Goal: Task Accomplishment & Management: Manage account settings

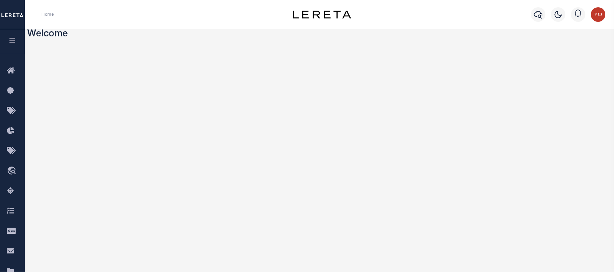
click at [8, 39] on icon "button" at bounding box center [12, 40] width 8 height 7
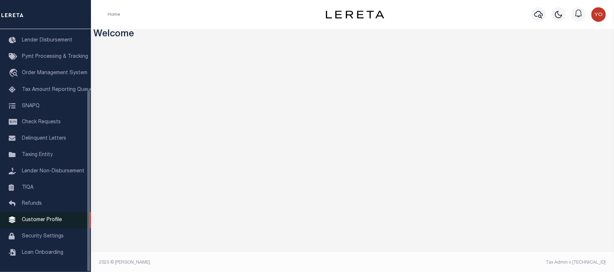
scroll to position [2, 0]
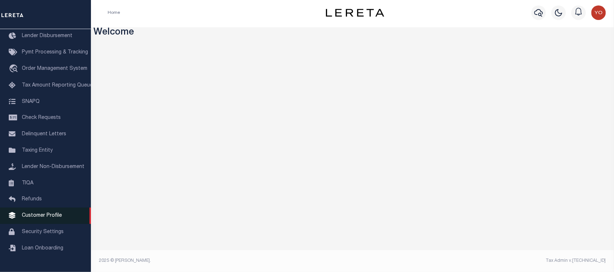
click at [36, 218] on span "Customer Profile" at bounding box center [42, 215] width 40 height 5
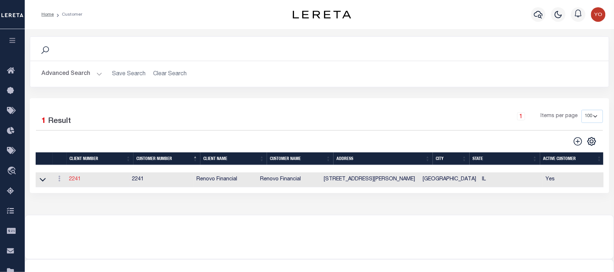
click at [78, 179] on link "2241" at bounding box center [75, 179] width 12 height 5
type input "Renovo Financial"
type input "2241"
type input "Renovo Financial"
type input "Steven"
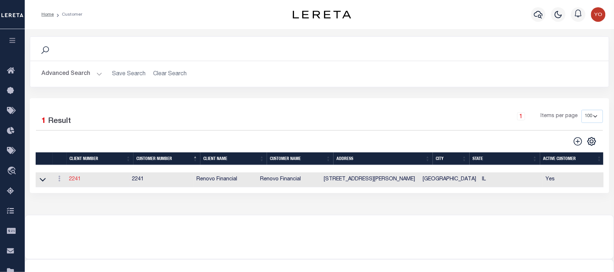
type input "Klemp"
select select "Mixed Portfolio"
type input "Tiffany Stringfellow"
type input "Barbara Kendrick"
type input "Debbie Vecellio"
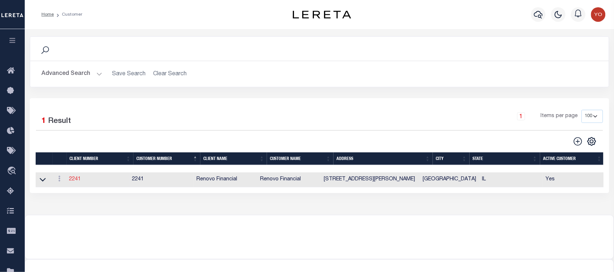
checkbox input "true"
select select
type textarea "$1.10 monthly tracking fee per parcel per month for Refi Parcel in excess of 5 …"
type input "90"
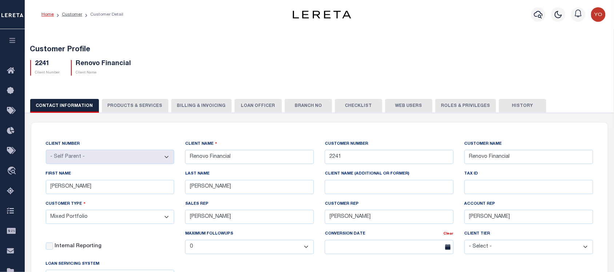
click at [121, 106] on button "PRODUCTS & SERVICES" at bounding box center [135, 106] width 67 height 14
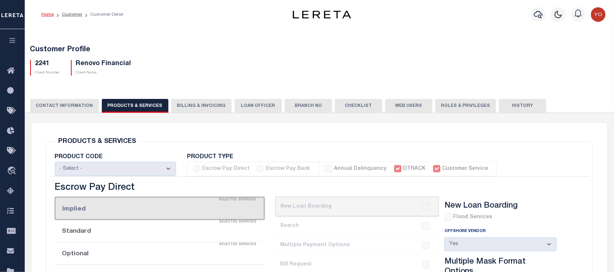
select select "STX"
radio input "true"
checkbox input "true"
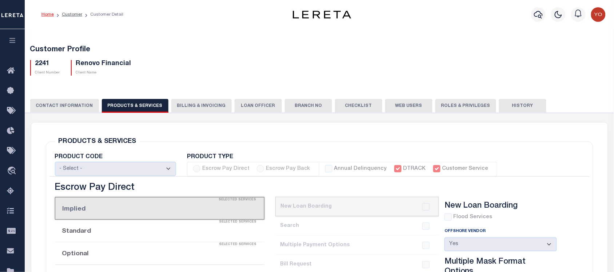
checkbox input "true"
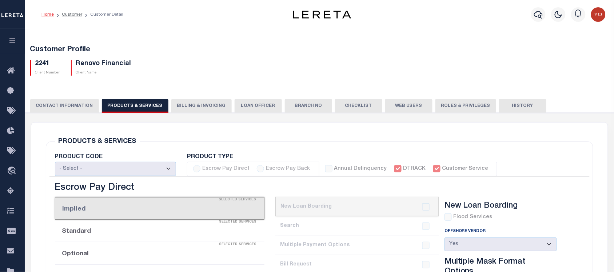
checkbox input "true"
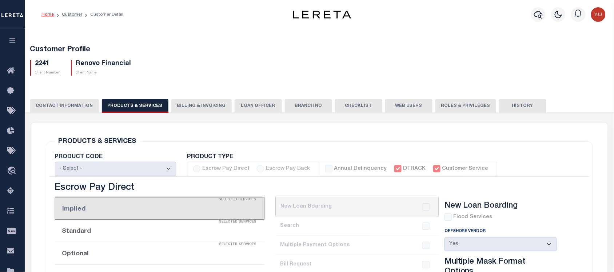
checkbox input "true"
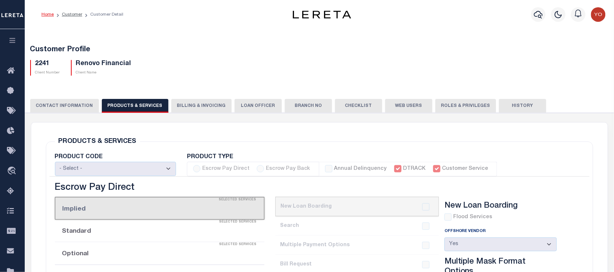
type textarea "$1.10 monthly tracking fee per parcel per month for Refi Parcel in excess of 5 …"
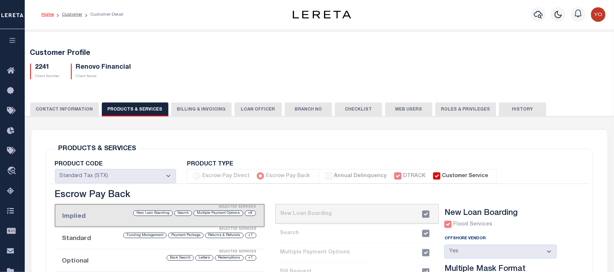
scroll to position [136, 0]
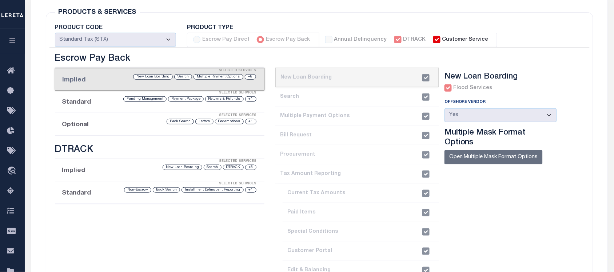
click at [95, 130] on li "Optional Selected Services +1 Redemptions Letters Back Search" at bounding box center [160, 124] width 210 height 23
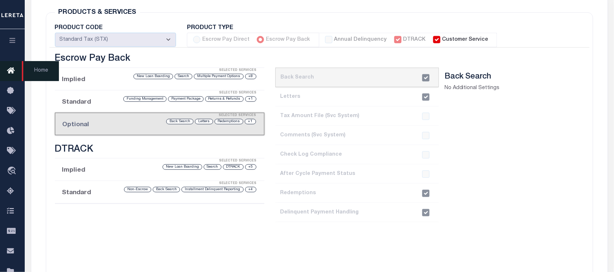
click at [8, 73] on icon at bounding box center [13, 71] width 12 height 9
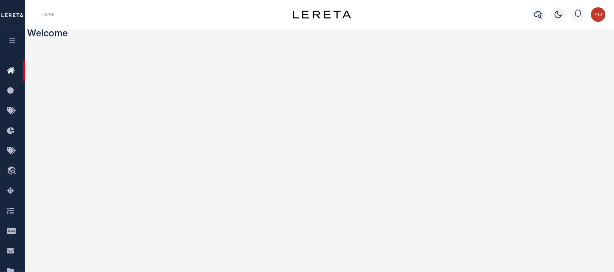
click at [13, 44] on icon "button" at bounding box center [12, 40] width 8 height 7
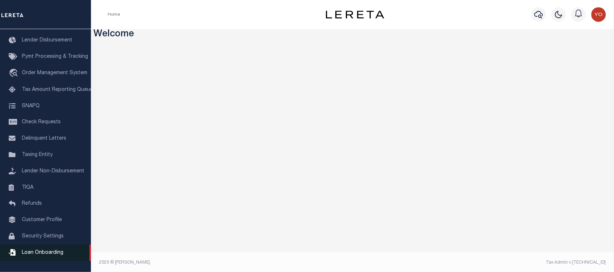
scroll to position [2, 0]
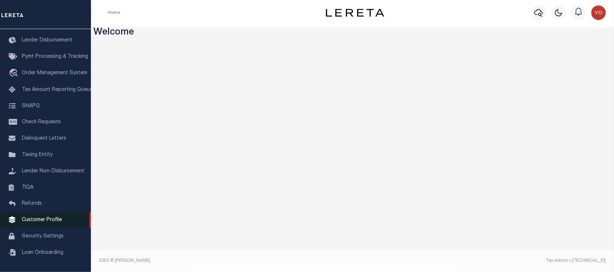
click at [40, 220] on span "Customer Profile" at bounding box center [42, 220] width 40 height 5
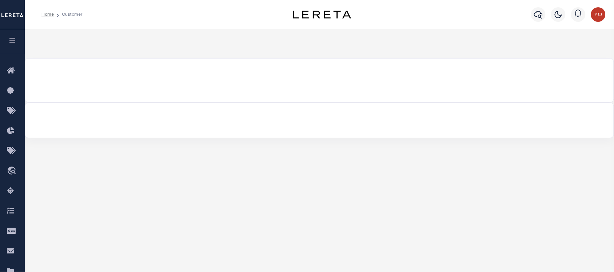
select select "2241"
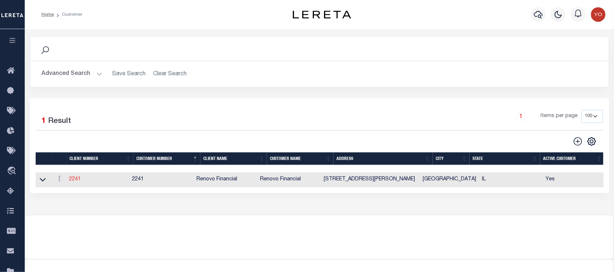
click at [73, 180] on link "2241" at bounding box center [75, 179] width 12 height 5
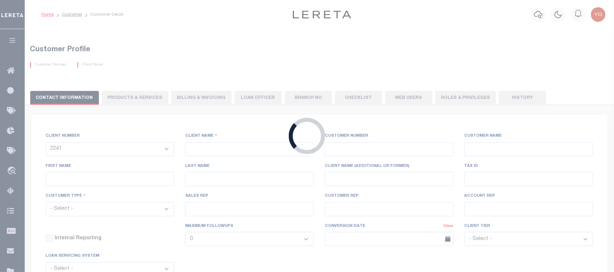
type input "Renovo Financial"
type input "2241"
type input "Renovo Financial"
type input "Steven"
type input "Klemp"
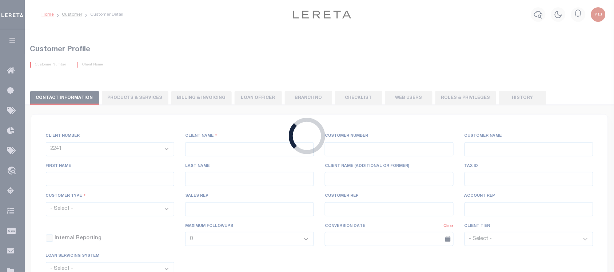
select select "Mixed Portfolio"
type input "Tiffany Stringfellow"
type input "Barbara Kendrick"
type input "Debbie Vecellio"
checkbox input "true"
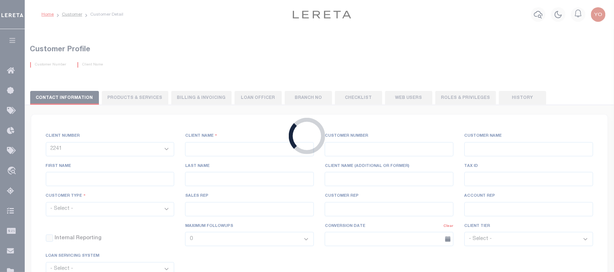
checkbox input "true"
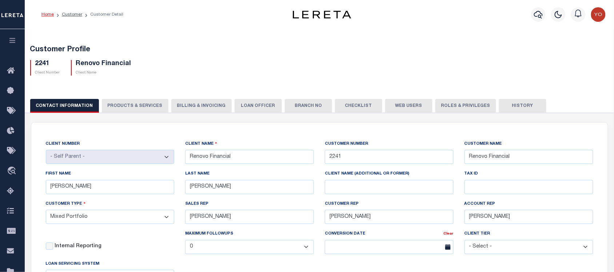
scroll to position [45, 0]
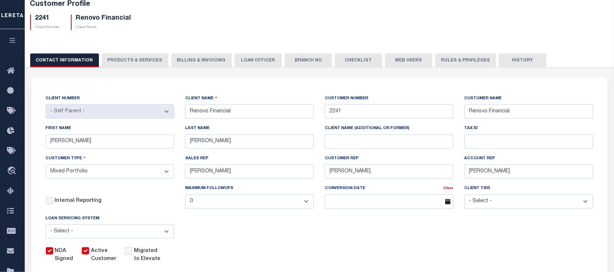
click at [136, 62] on button "PRODUCTS & SERVICES" at bounding box center [135, 60] width 67 height 14
select select "STX"
radio input "true"
checkbox input "true"
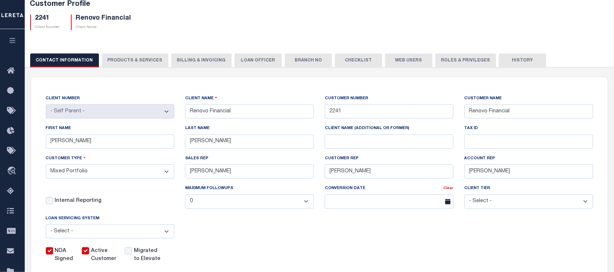
checkbox input "true"
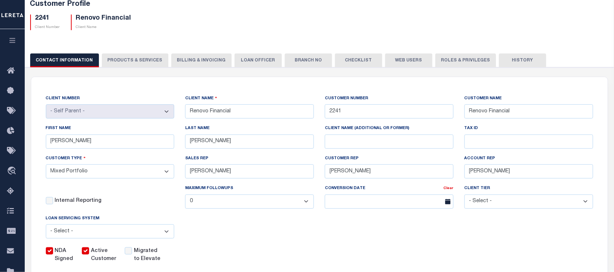
checkbox input "true"
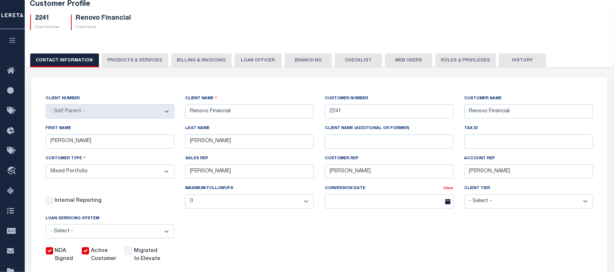
checkbox input "true"
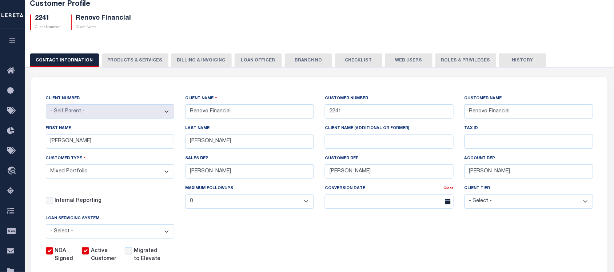
checkbox input "true"
type textarea "$1.10 monthly tracking fee per parcel per month for Refi Parcel in excess of 5 …"
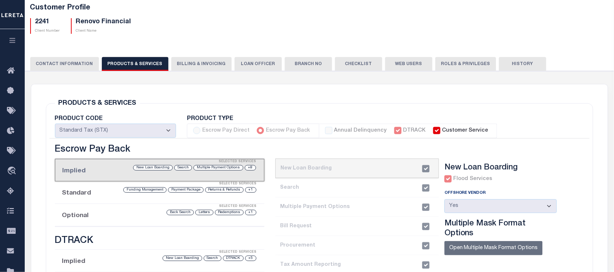
scroll to position [136, 0]
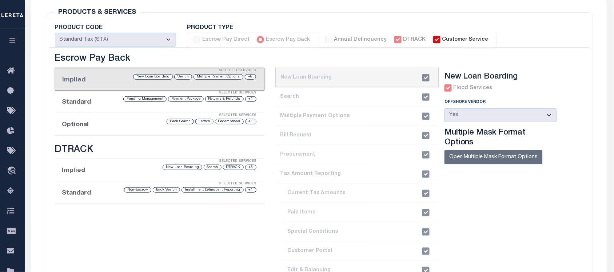
click at [139, 123] on div "Selected Services" at bounding box center [167, 115] width 210 height 15
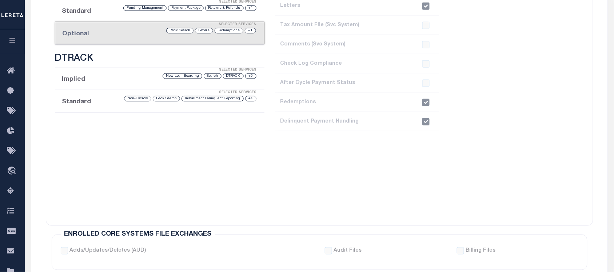
scroll to position [182, 0]
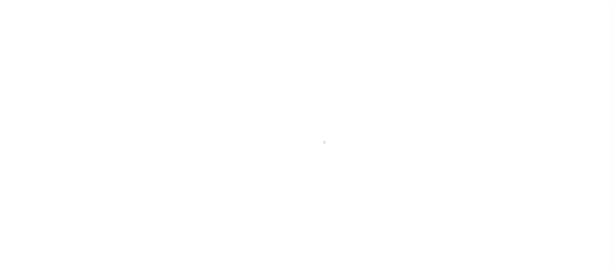
select select "Mixed Portfolio"
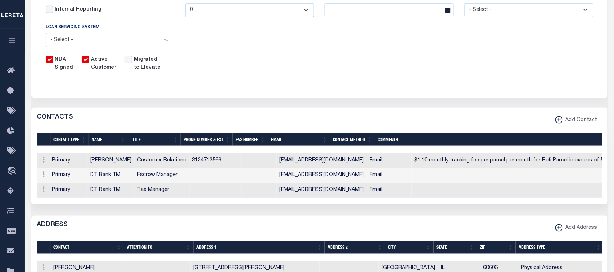
scroll to position [55, 0]
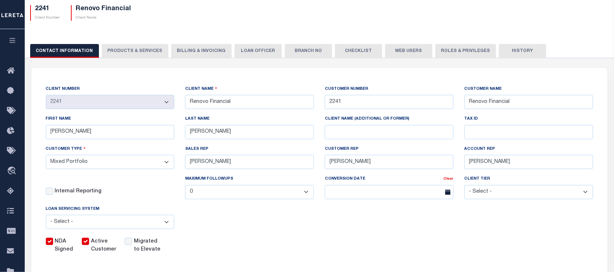
click at [113, 54] on button "PRODUCTS & SERVICES" at bounding box center [135, 51] width 67 height 14
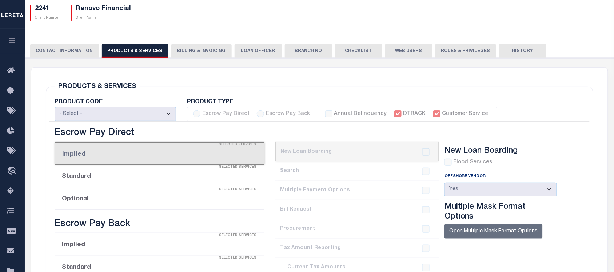
select select "STX"
radio input "true"
checkbox input "true"
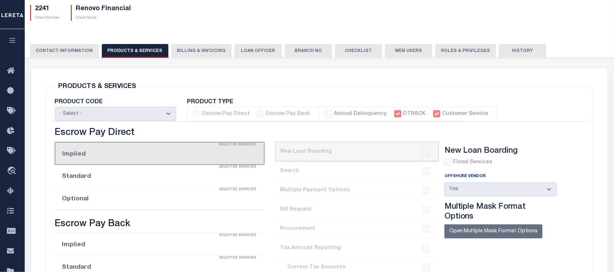
checkbox input "true"
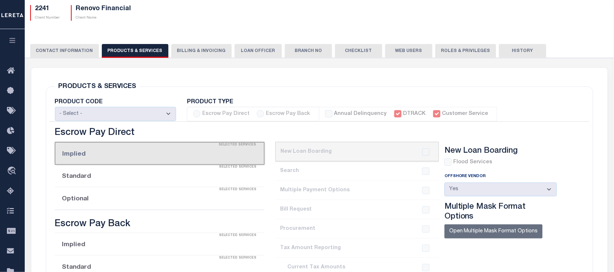
checkbox input "true"
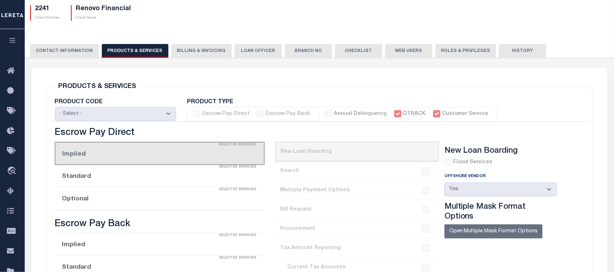
checkbox input "true"
type textarea "$1.10 monthly tracking fee per parcel per month for Refi Parcel in excess of 5 …"
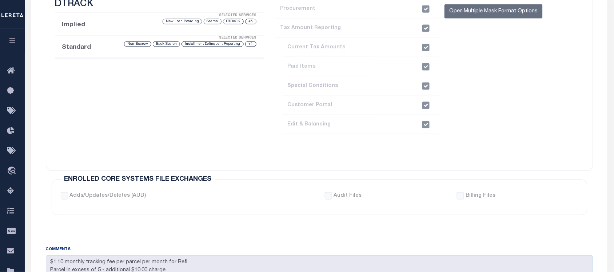
scroll to position [146, 0]
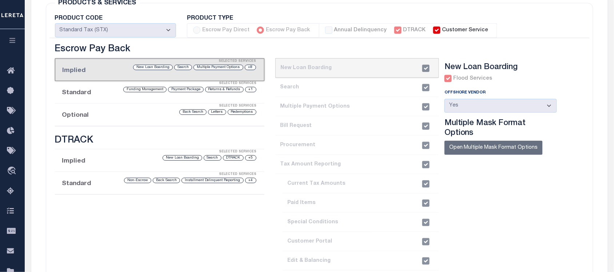
click at [101, 119] on li "Optional Selected Services Redemptions Letters Back Search" at bounding box center [160, 115] width 210 height 23
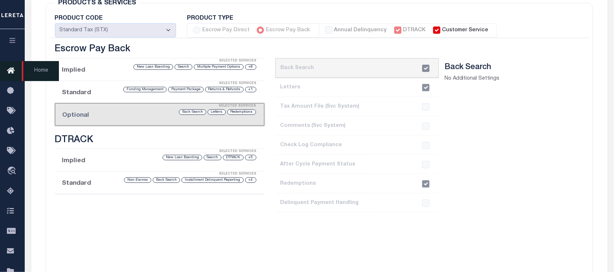
click at [6, 73] on link "Home" at bounding box center [12, 71] width 25 height 20
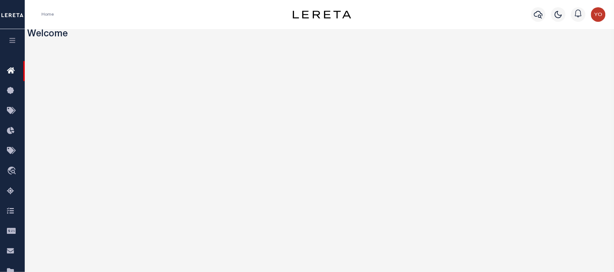
click at [10, 46] on button "button" at bounding box center [12, 41] width 25 height 25
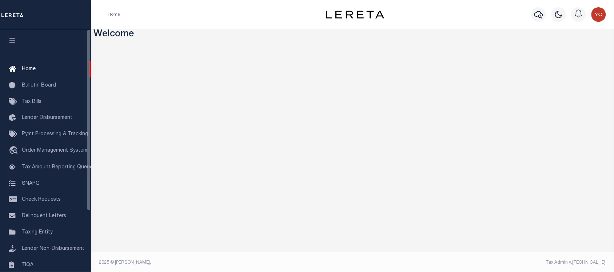
scroll to position [82, 0]
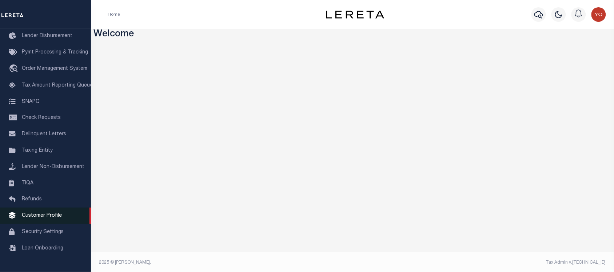
click at [42, 218] on span "Customer Profile" at bounding box center [42, 215] width 40 height 5
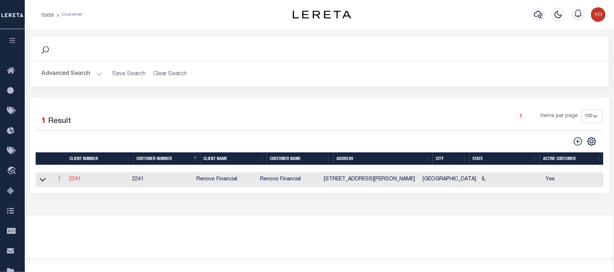
click at [73, 181] on link "2241" at bounding box center [75, 179] width 12 height 5
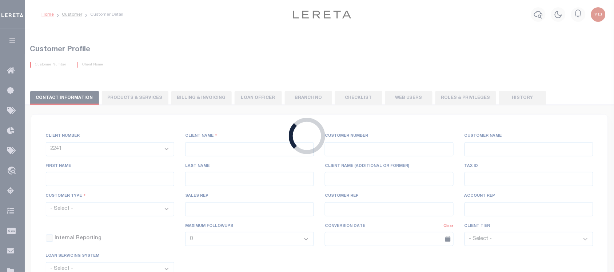
type input "Renovo Financial"
type input "2241"
type input "Renovo Financial"
type input "[PERSON_NAME]"
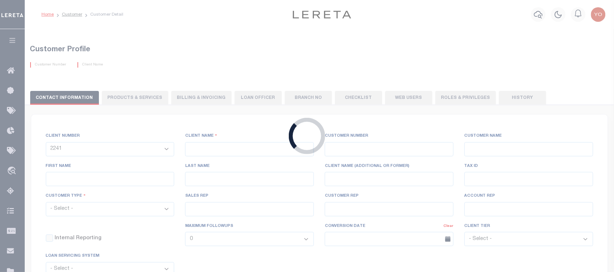
select select "Mixed Portfolio"
type input "[PERSON_NAME]"
type input "Debbie Vecellio"
checkbox input "true"
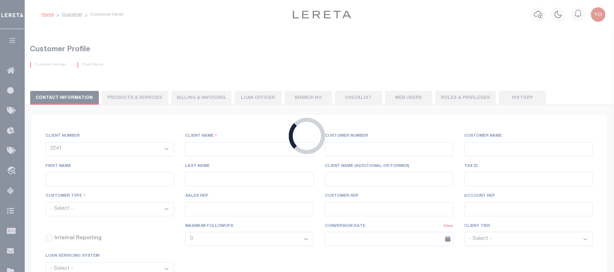
checkbox input "true"
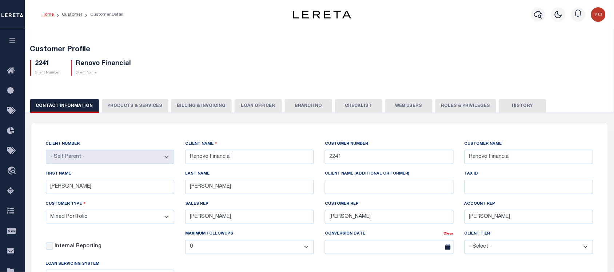
click at [126, 111] on button "PRODUCTS & SERVICES" at bounding box center [135, 106] width 67 height 14
select select "STX"
radio input "true"
checkbox input "true"
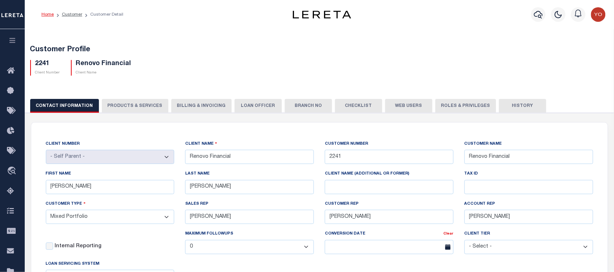
checkbox input "true"
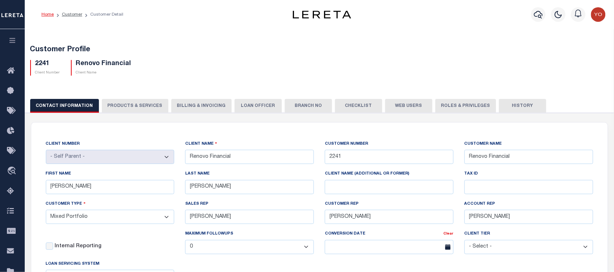
checkbox input "true"
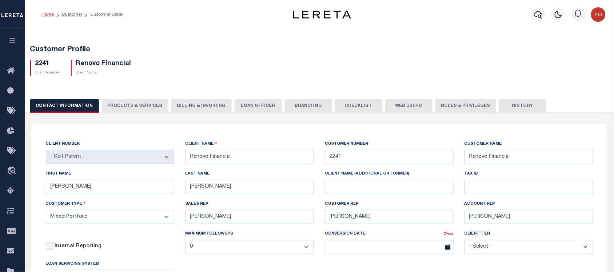
checkbox input "true"
type textarea "$1.10 monthly tracking fee per parcel per month for Refi Parcel in excess of 5 …"
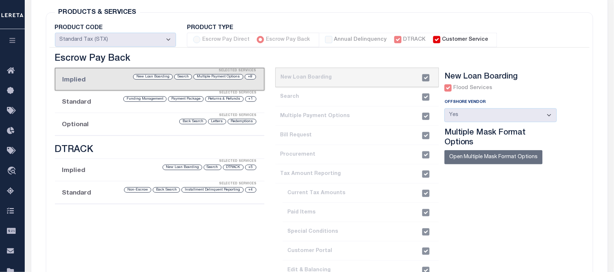
scroll to position [182, 0]
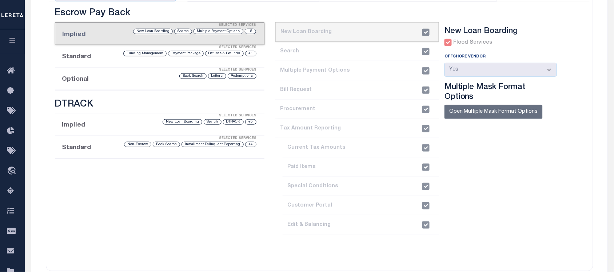
click at [95, 80] on li "Optional Selected Services Redemptions Letters Back Search" at bounding box center [160, 79] width 210 height 23
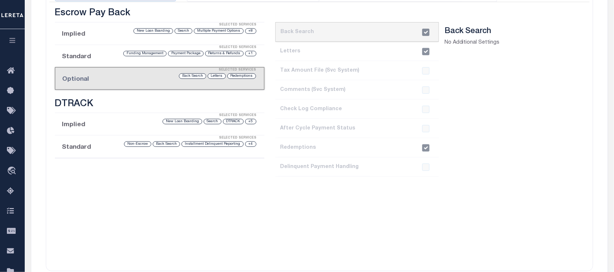
click at [14, 42] on icon "button" at bounding box center [12, 40] width 8 height 7
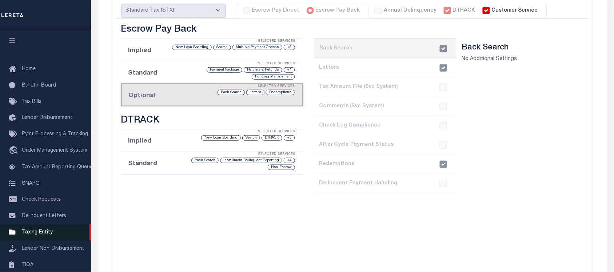
scroll to position [82, 0]
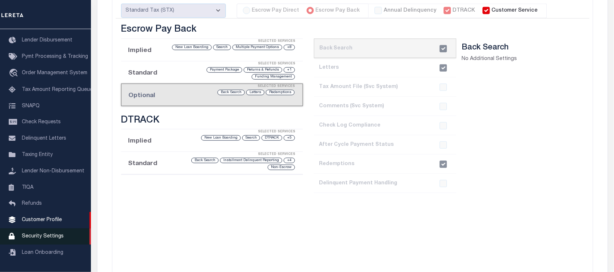
click at [43, 238] on span "Security Settings" at bounding box center [43, 236] width 42 height 5
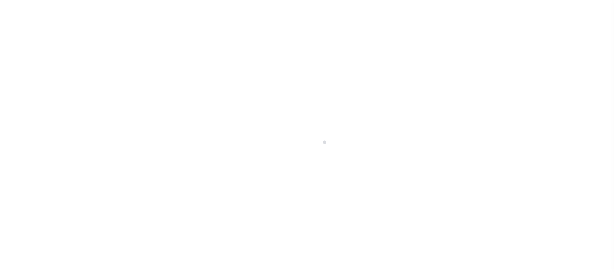
select select "100"
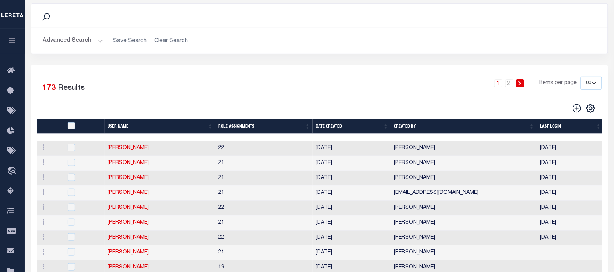
scroll to position [45, 0]
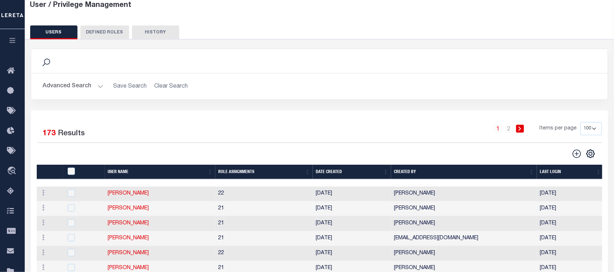
click at [92, 87] on button "Advanced Search" at bounding box center [73, 86] width 60 height 14
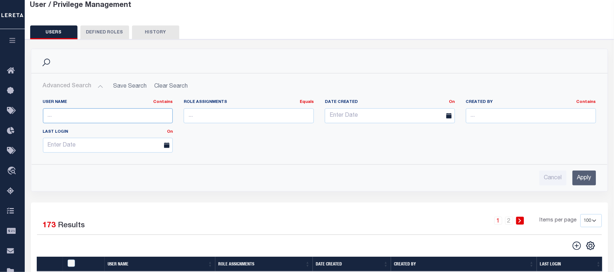
click at [134, 115] on input "text" at bounding box center [108, 115] width 130 height 15
type input "yogesh"
click at [588, 177] on input "Apply" at bounding box center [585, 178] width 24 height 15
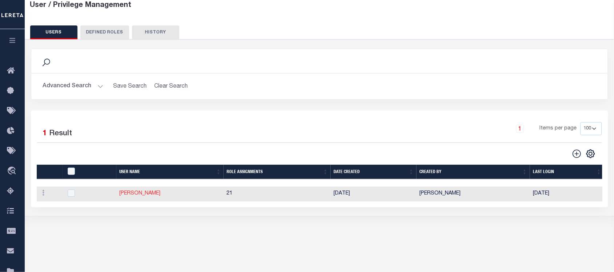
click at [156, 194] on link "[PERSON_NAME]" at bounding box center [139, 193] width 41 height 5
type input "Yogesh"
type input "Goswami"
type input "Yogesh.Goswami@accumatch.com"
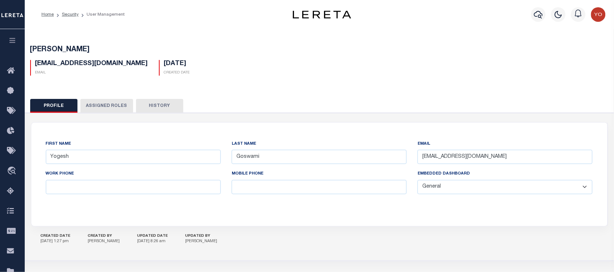
click at [113, 107] on button "Assigned Roles" at bounding box center [106, 106] width 53 height 14
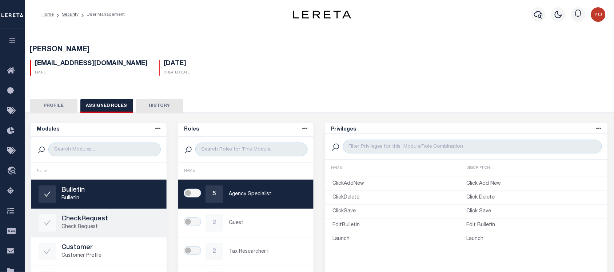
scroll to position [91, 0]
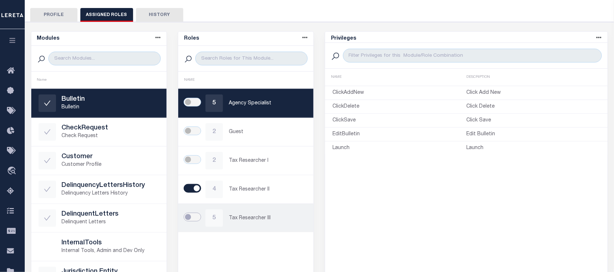
click at [194, 217] on input "checkbox" at bounding box center [192, 217] width 17 height 9
checkbox input "true"
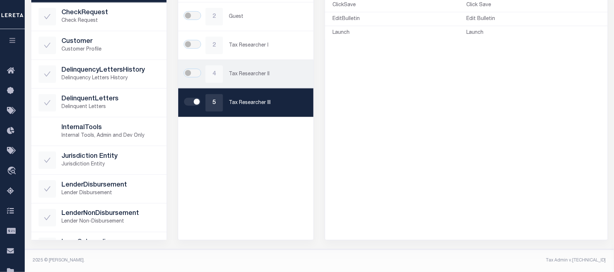
scroll to position [161, 0]
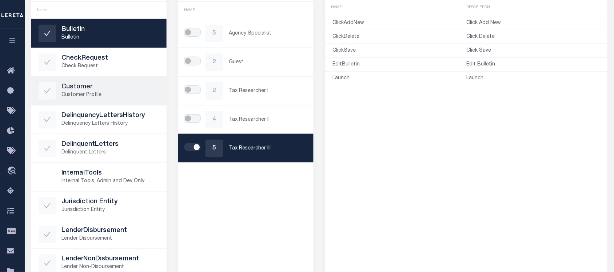
click at [95, 97] on p "Customer Profile" at bounding box center [111, 95] width 98 height 8
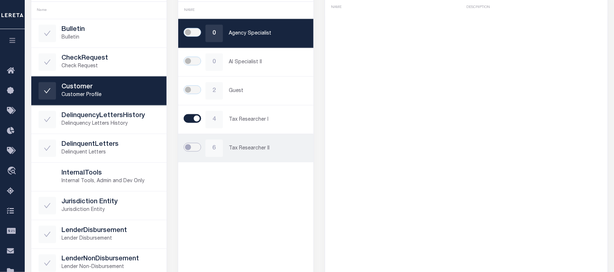
click at [193, 150] on input "checkbox" at bounding box center [192, 147] width 17 height 9
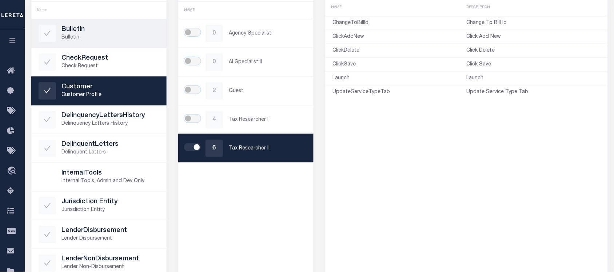
click at [88, 39] on p "Bulletin" at bounding box center [111, 38] width 98 height 8
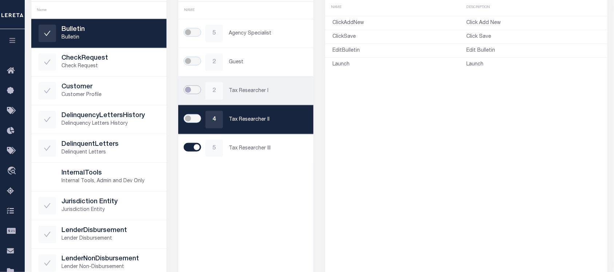
click at [194, 90] on input "checkbox" at bounding box center [192, 90] width 17 height 9
checkbox input "true"
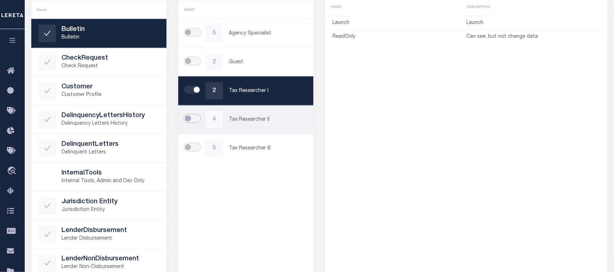
click at [196, 118] on input "checkbox" at bounding box center [192, 118] width 17 height 9
checkbox input "true"
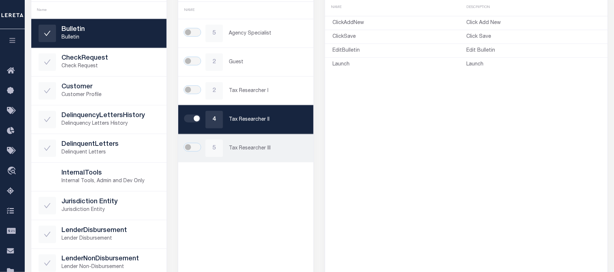
click at [203, 147] on div at bounding box center [196, 148] width 20 height 10
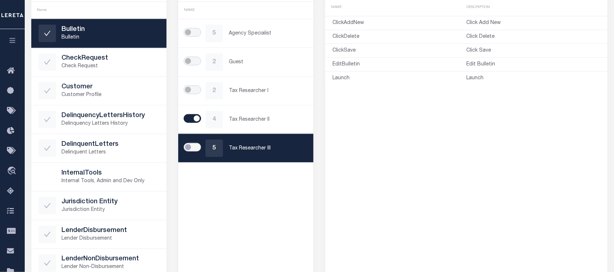
click at [190, 150] on input "checkbox" at bounding box center [192, 147] width 17 height 9
checkbox input "true"
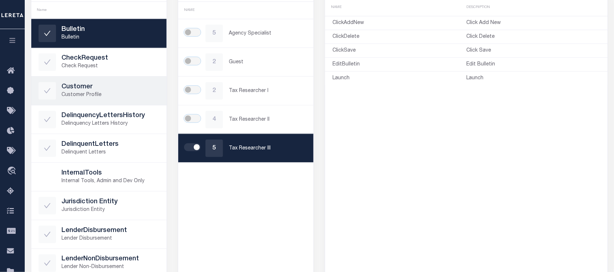
click at [79, 91] on p "Customer Profile" at bounding box center [111, 95] width 98 height 8
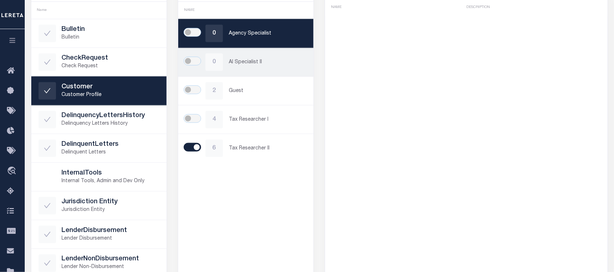
click at [253, 61] on p "AI Specialist II" at bounding box center [267, 63] width 77 height 8
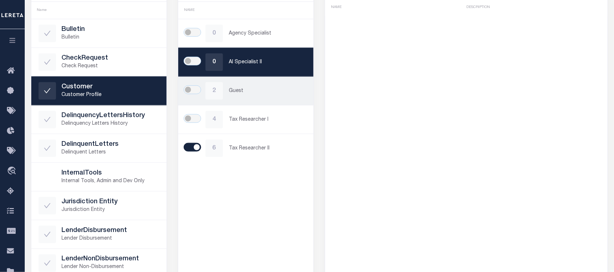
click at [263, 94] on p "Guest" at bounding box center [267, 91] width 77 height 8
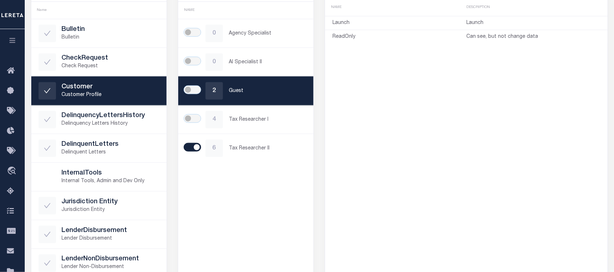
scroll to position [115, 0]
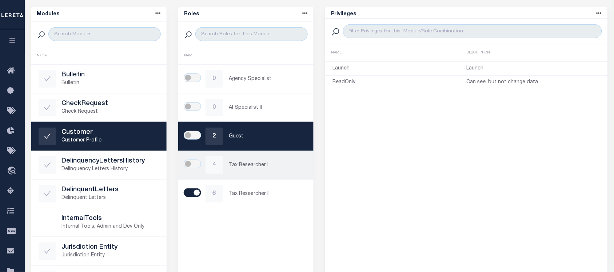
click at [258, 166] on p "Tax Researcher I" at bounding box center [267, 166] width 77 height 8
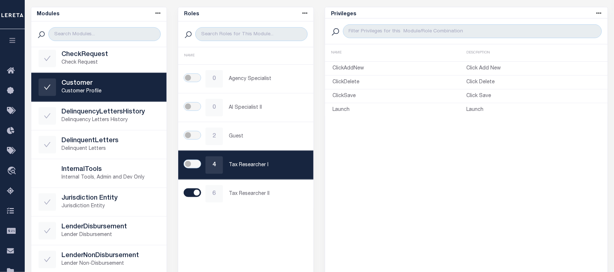
scroll to position [0, 0]
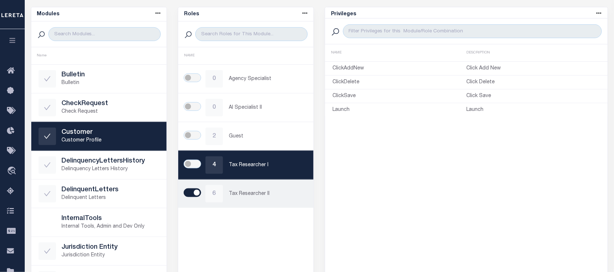
click at [264, 191] on p "Tax Researcher II" at bounding box center [267, 194] width 77 height 8
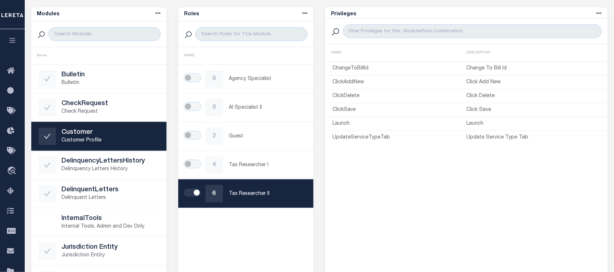
click at [11, 39] on icon "button" at bounding box center [12, 40] width 8 height 7
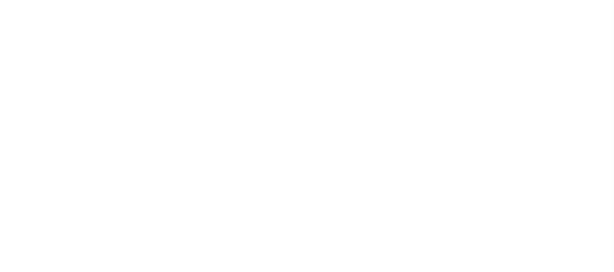
select select "Mixed Portfolio"
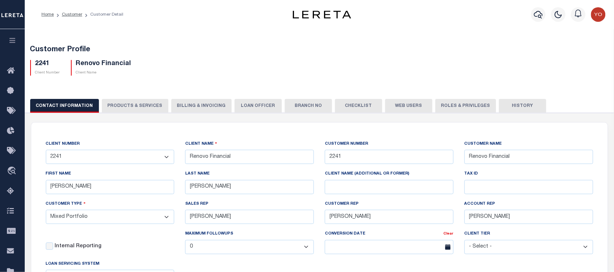
click at [124, 104] on button "PRODUCTS & SERVICES" at bounding box center [135, 106] width 67 height 14
select select "STX"
radio input "true"
checkbox input "true"
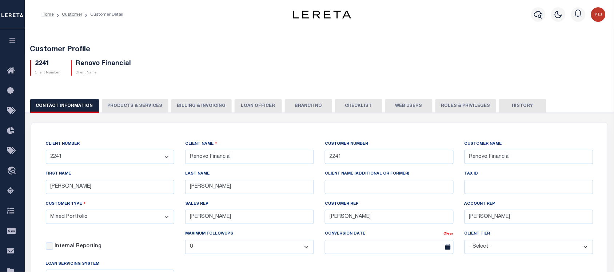
checkbox input "true"
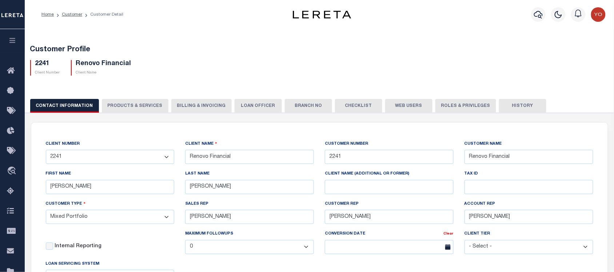
checkbox input "true"
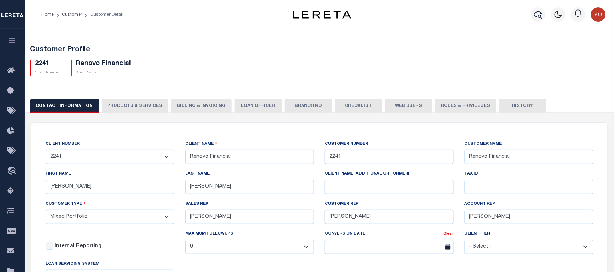
checkbox input "true"
type textarea "$1.10 monthly tracking fee per parcel per month for Refi Parcel in excess of 5 …"
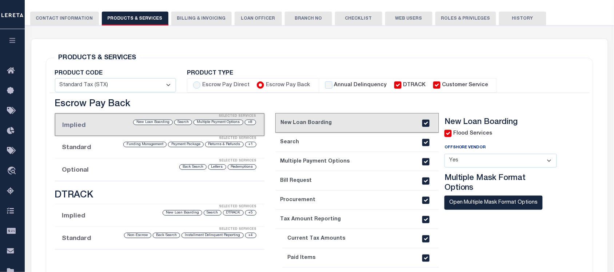
scroll to position [182, 0]
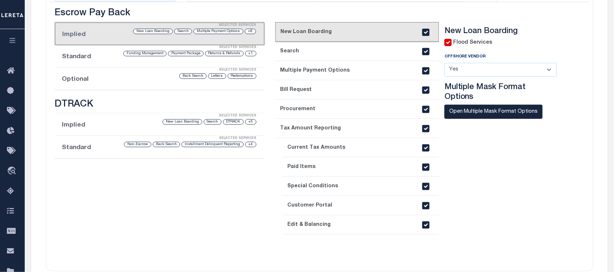
click at [121, 77] on div "Selected Services" at bounding box center [167, 70] width 210 height 15
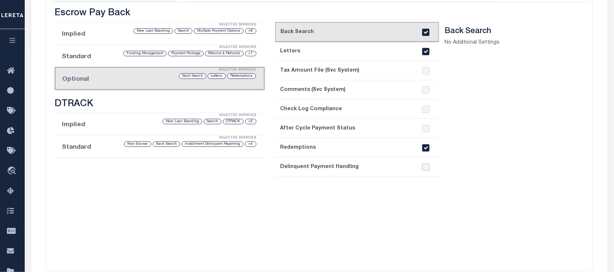
click at [427, 170] on input "checkbox" at bounding box center [425, 167] width 7 height 7
checkbox input "true"
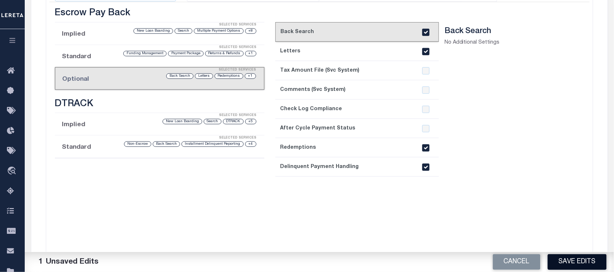
click at [577, 266] on button "Save Edits" at bounding box center [577, 262] width 59 height 16
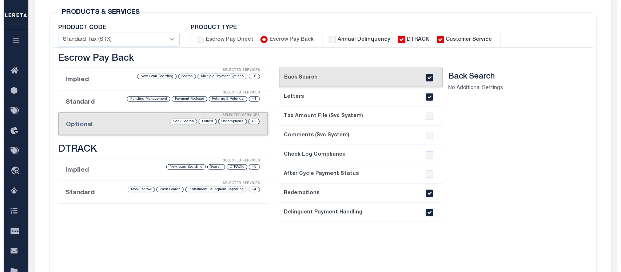
scroll to position [0, 0]
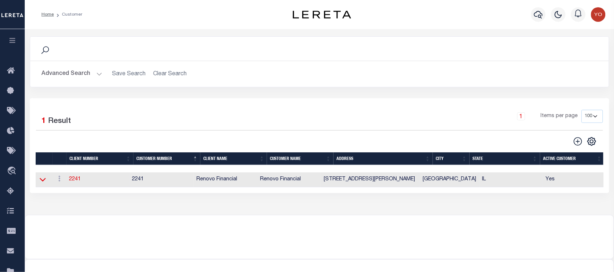
click at [41, 179] on icon at bounding box center [43, 180] width 6 height 8
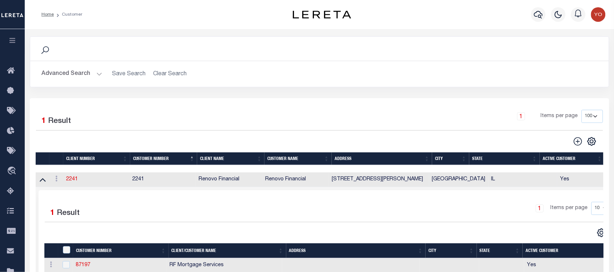
click at [64, 73] on button "Advanced Search" at bounding box center [72, 74] width 60 height 14
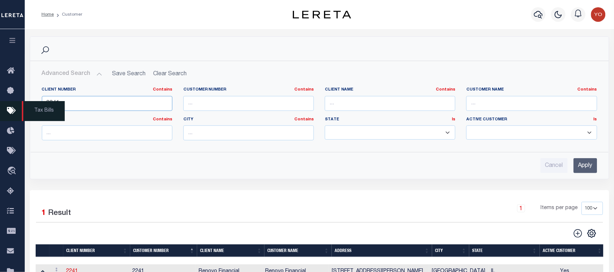
drag, startPoint x: 116, startPoint y: 101, endPoint x: 0, endPoint y: 103, distance: 116.4
click at [0, 103] on div "Home Customer Profile Sign out" at bounding box center [307, 253] width 614 height 506
type input "1122"
click at [588, 170] on input "Apply" at bounding box center [586, 165] width 24 height 15
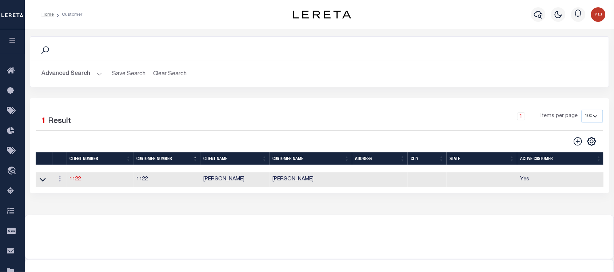
click at [9, 39] on icon "button" at bounding box center [12, 40] width 8 height 7
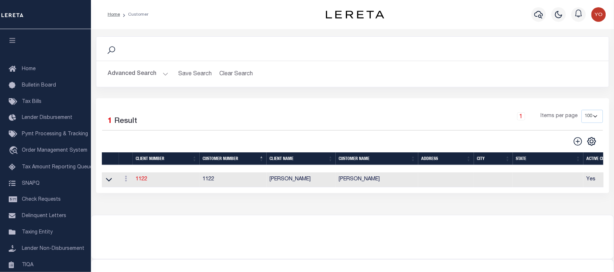
click at [11, 41] on icon "button" at bounding box center [12, 40] width 8 height 7
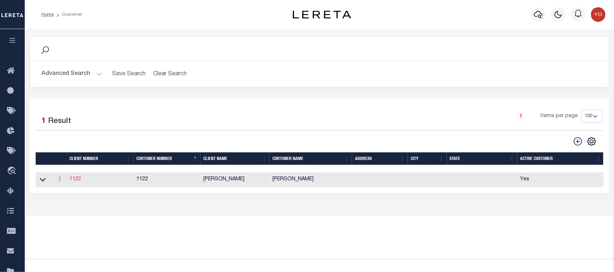
click at [76, 182] on link "1122" at bounding box center [75, 179] width 12 height 5
select select
type input "[PERSON_NAME]"
type input "1122"
type input "[PERSON_NAME]"
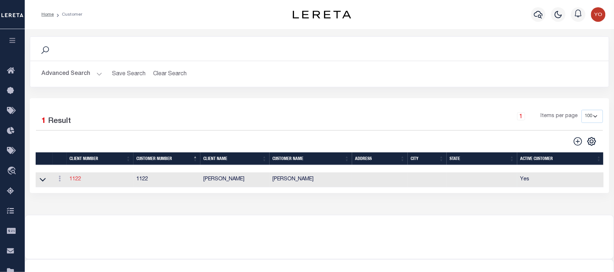
type input "Cabrera QA"
select select "Residential"
type input "Jhon Smith Cabrera"
type input "Abinader Smith Cabrera"
type input "08/22/2025"
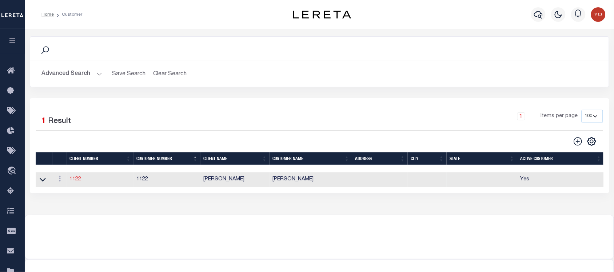
select select "Tier 3"
select select "FIC"
checkbox input "true"
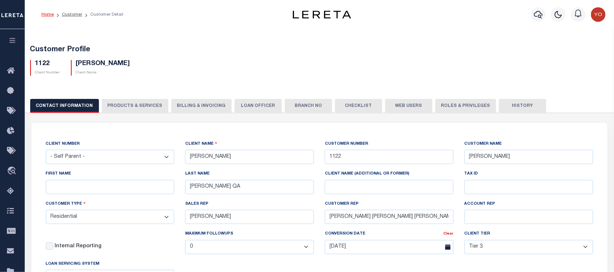
click at [136, 107] on button "PRODUCTS & SERVICES" at bounding box center [135, 106] width 67 height 14
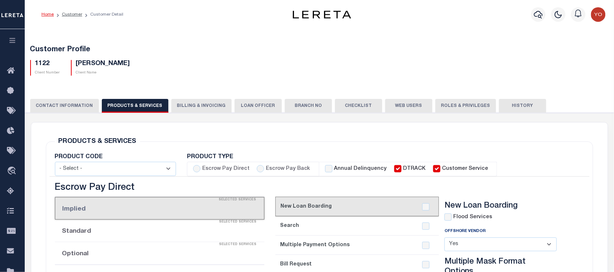
select select "STX"
radio input "true"
checkbox input "true"
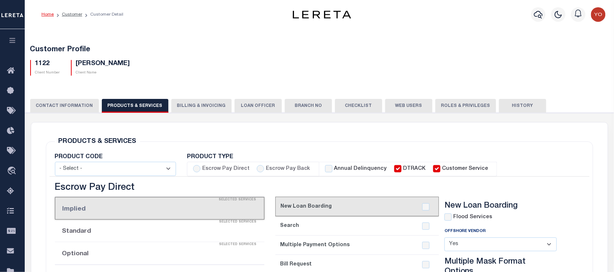
checkbox input "true"
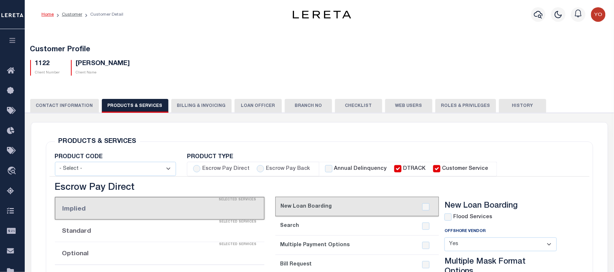
checkbox input "true"
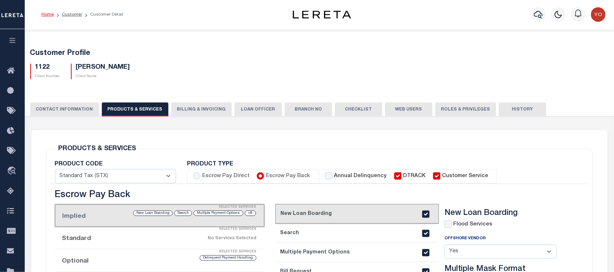
scroll to position [182, 0]
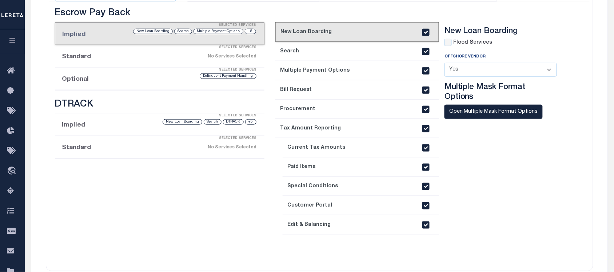
click at [139, 81] on li "Optional Selected Services Delinquent Payment Handling" at bounding box center [160, 79] width 210 height 23
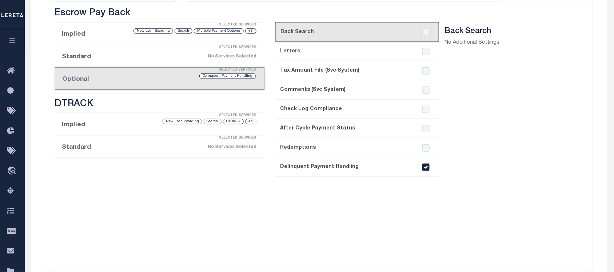
click at [426, 169] on input "checkbox" at bounding box center [425, 167] width 7 height 7
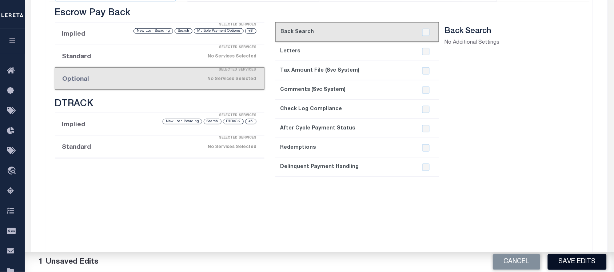
click at [570, 260] on button "Save Edits" at bounding box center [577, 262] width 59 height 16
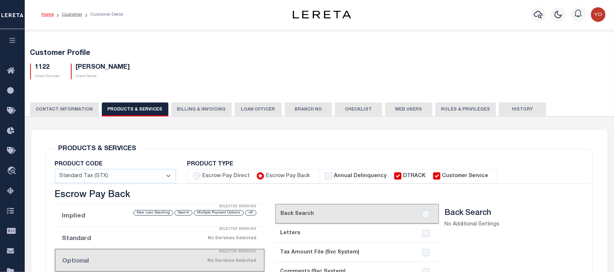
scroll to position [227, 0]
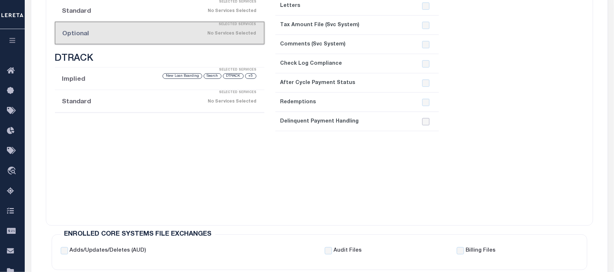
click at [424, 124] on input "checkbox" at bounding box center [425, 121] width 7 height 7
checkbox input "true"
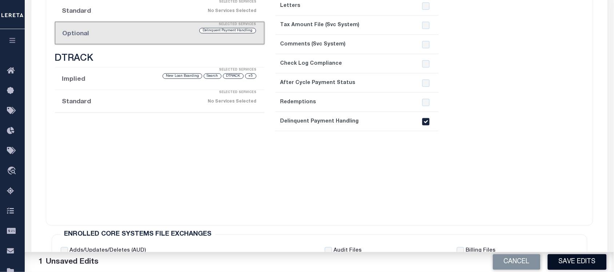
click at [560, 260] on button "Save Edits" at bounding box center [577, 262] width 59 height 16
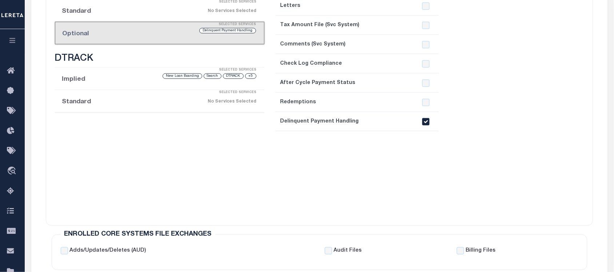
click at [14, 39] on icon "button" at bounding box center [12, 40] width 8 height 7
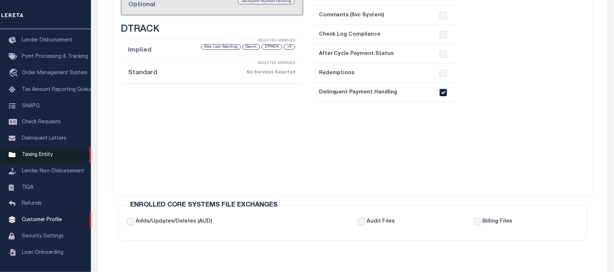
scroll to position [409, 0]
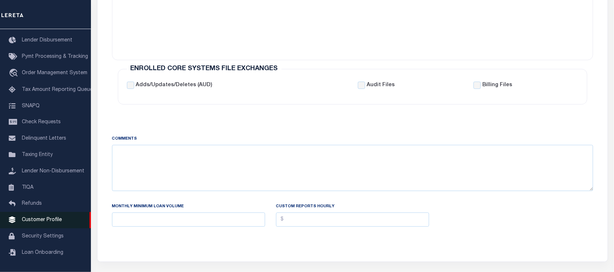
click at [38, 221] on span "Customer Profile" at bounding box center [42, 220] width 40 height 5
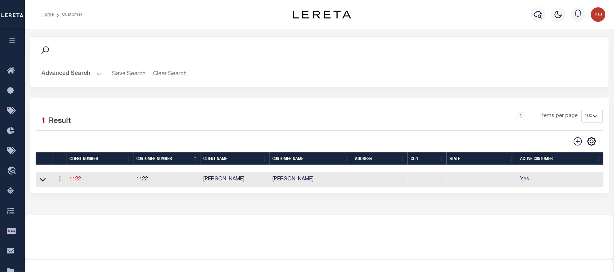
click at [66, 75] on button "Advanced Search" at bounding box center [72, 74] width 60 height 14
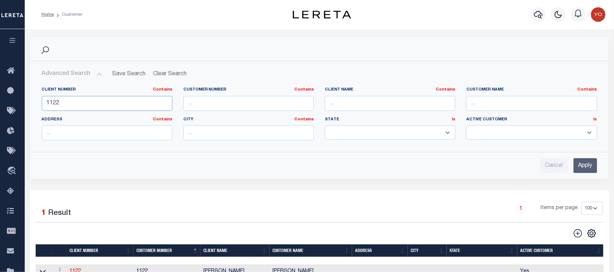
drag, startPoint x: 76, startPoint y: 104, endPoint x: 29, endPoint y: 104, distance: 46.6
click at [28, 104] on div "Search Advanced Search Save Search Clear Search CustomerSearchGridWrapper_dynam…" at bounding box center [319, 113] width 591 height 154
type input "2241"
click at [581, 162] on input "Apply" at bounding box center [586, 165] width 24 height 15
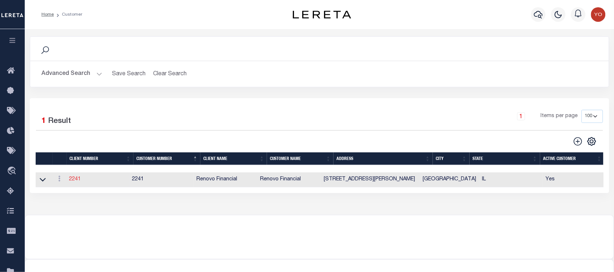
click at [73, 182] on link "2241" at bounding box center [75, 179] width 12 height 5
select select
type input "Renovo Financial"
type input "2241"
type input "Renovo Financial"
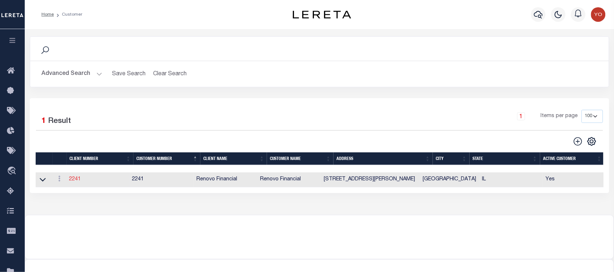
type input "[PERSON_NAME]"
select select "Mixed Portfolio"
type input "[PERSON_NAME]"
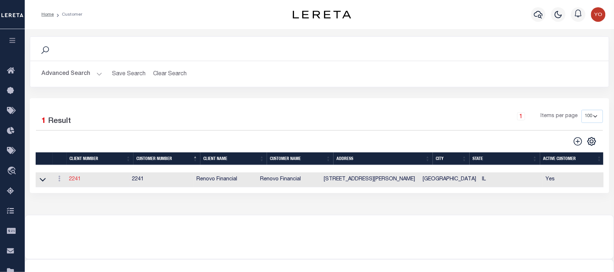
type input "[PERSON_NAME]"
checkbox input "true"
select select
type textarea "$1.10 monthly tracking fee per parcel per month for Refi Parcel in excess of 5 …"
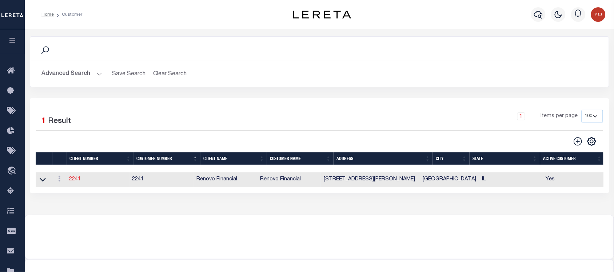
type input "90"
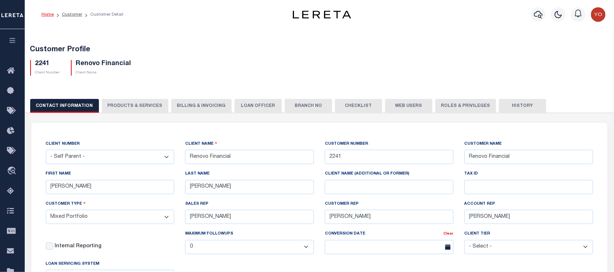
click at [130, 102] on button "PRODUCTS & SERVICES" at bounding box center [135, 106] width 67 height 14
select select "STX"
radio input "true"
checkbox input "true"
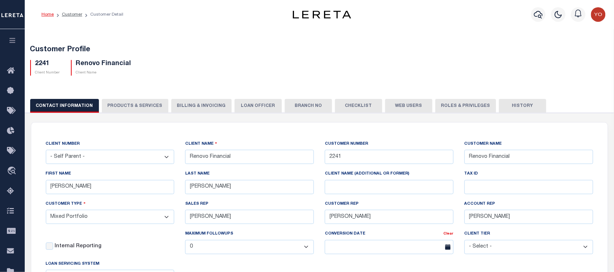
checkbox input "true"
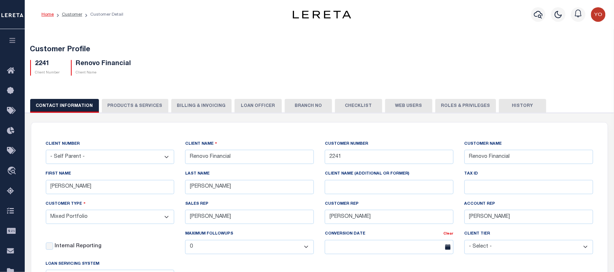
checkbox input "true"
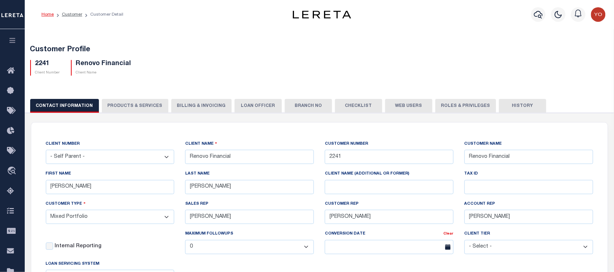
checkbox input "true"
type textarea "$1.10 monthly tracking fee per parcel per month for Refi Parcel in excess of 5 …"
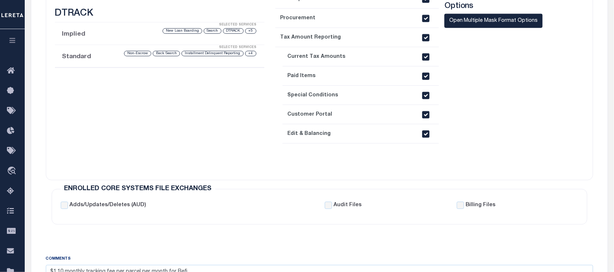
scroll to position [227, 0]
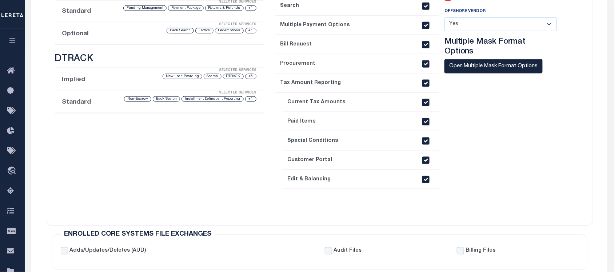
click at [100, 37] on li "Optional Selected Services +1 Redemptions Letters Back Search" at bounding box center [160, 33] width 210 height 23
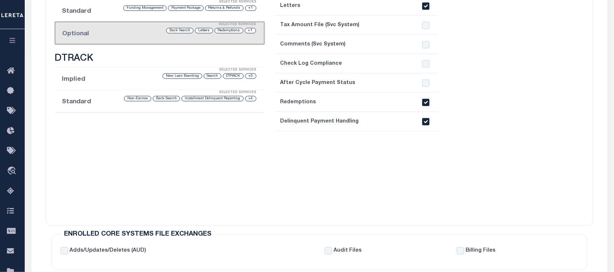
click at [426, 123] on input "checkbox" at bounding box center [425, 121] width 7 height 7
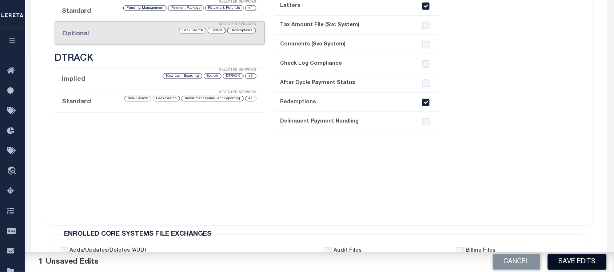
click at [573, 264] on button "Save Edits" at bounding box center [577, 262] width 59 height 16
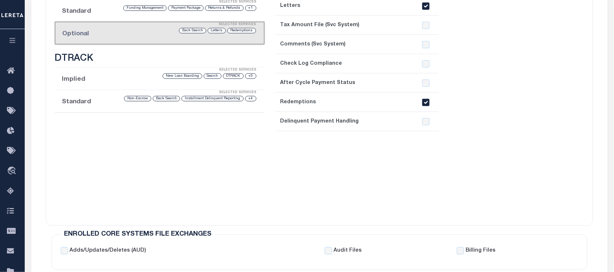
click at [420, 123] on div at bounding box center [426, 121] width 14 height 7
click at [425, 123] on input "checkbox" at bounding box center [425, 121] width 7 height 7
checkbox input "true"
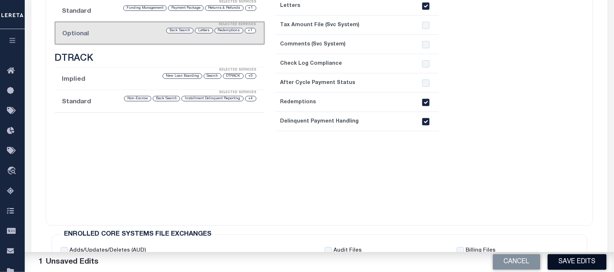
click at [566, 261] on button "Save Edits" at bounding box center [577, 262] width 59 height 16
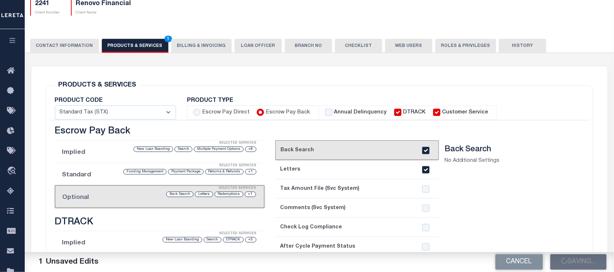
scroll to position [155, 0]
